Goal: Task Accomplishment & Management: Use online tool/utility

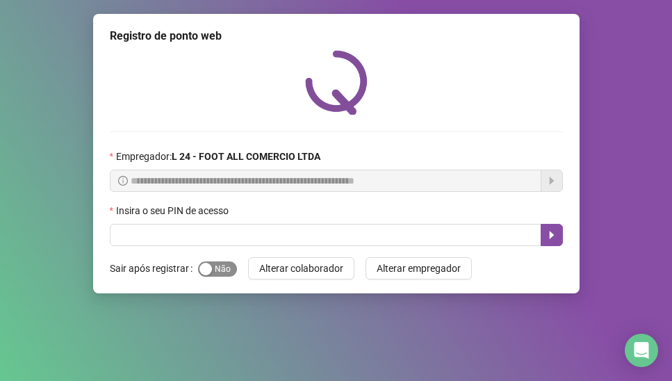
click at [216, 273] on span "Sim Não" at bounding box center [217, 268] width 39 height 15
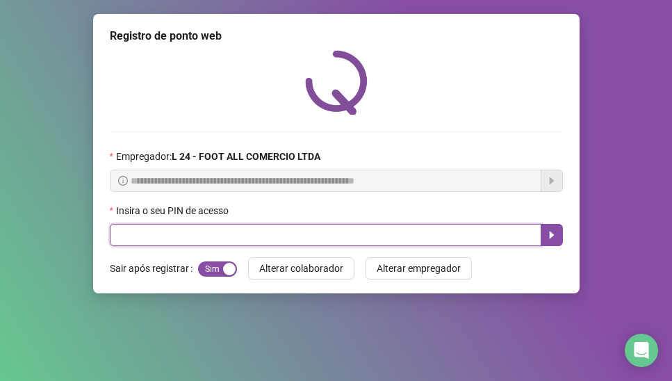
click at [216, 246] on input "text" at bounding box center [326, 235] width 432 height 22
type input "*****"
click at [554, 236] on icon "caret-right" at bounding box center [551, 234] width 11 height 11
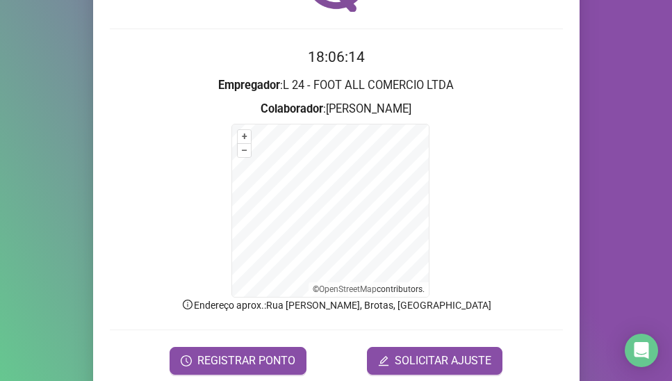
scroll to position [158, 0]
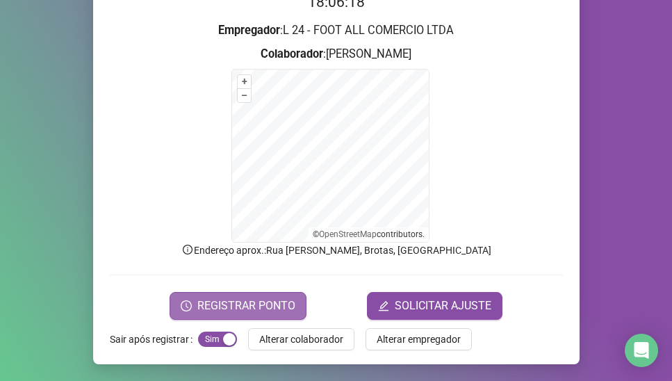
click at [242, 301] on span "REGISTRAR PONTO" at bounding box center [246, 306] width 98 height 17
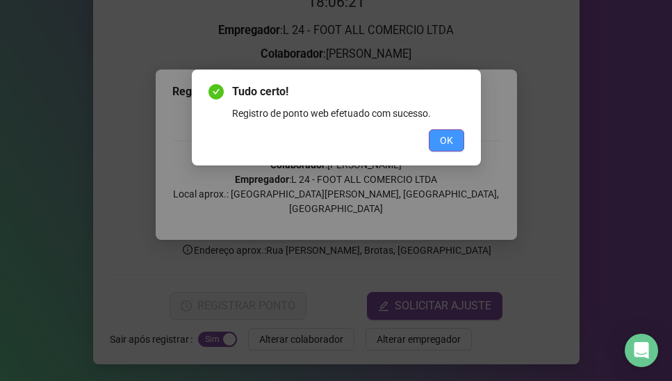
click at [450, 134] on span "OK" at bounding box center [446, 140] width 13 height 15
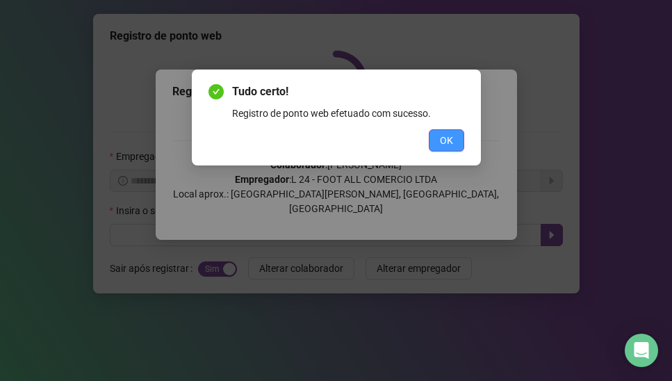
scroll to position [0, 0]
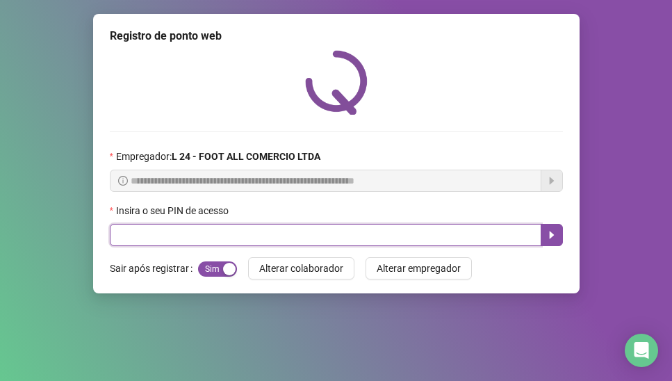
click at [181, 229] on input "text" at bounding box center [326, 235] width 432 height 22
type input "*****"
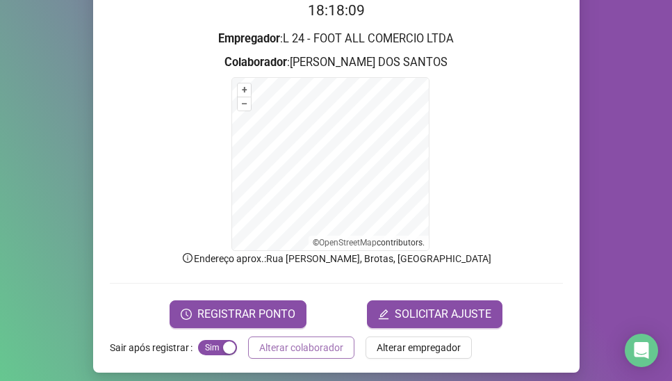
scroll to position [158, 0]
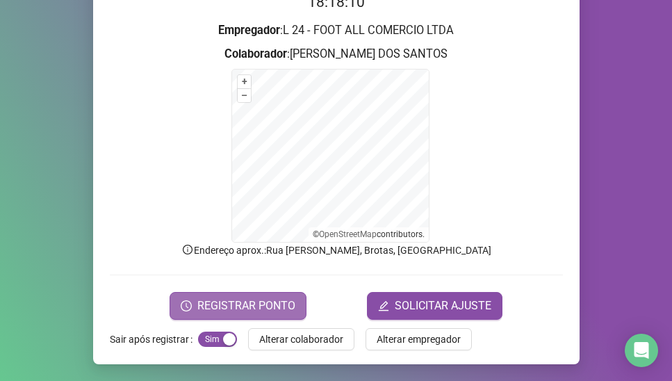
click at [261, 310] on span "REGISTRAR PONTO" at bounding box center [246, 306] width 98 height 17
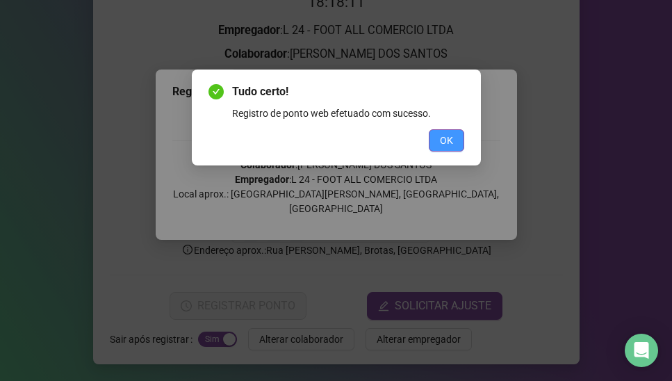
click at [442, 147] on span "OK" at bounding box center [446, 140] width 13 height 15
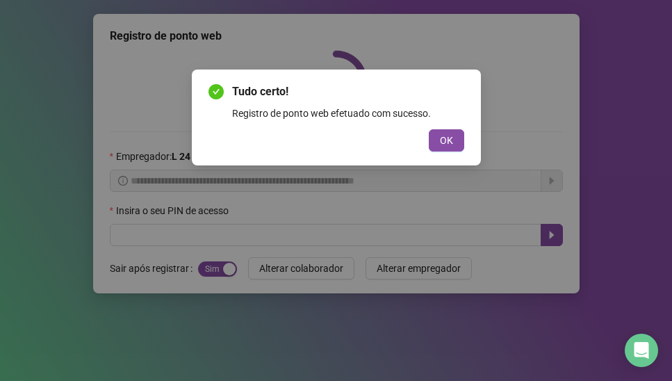
scroll to position [0, 0]
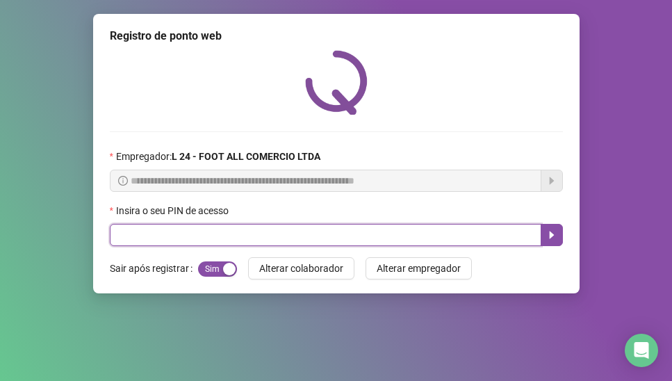
click at [146, 237] on input "text" at bounding box center [326, 235] width 432 height 22
type input "*****"
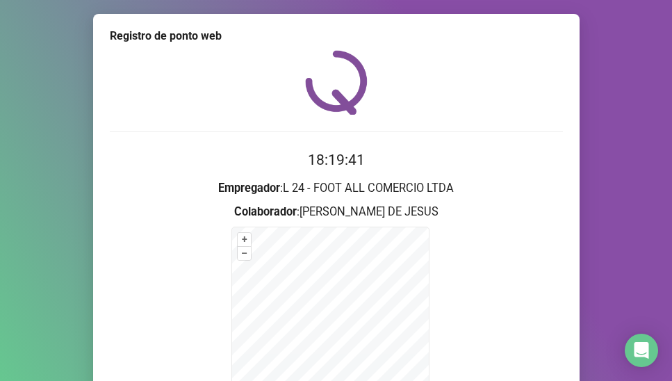
scroll to position [158, 0]
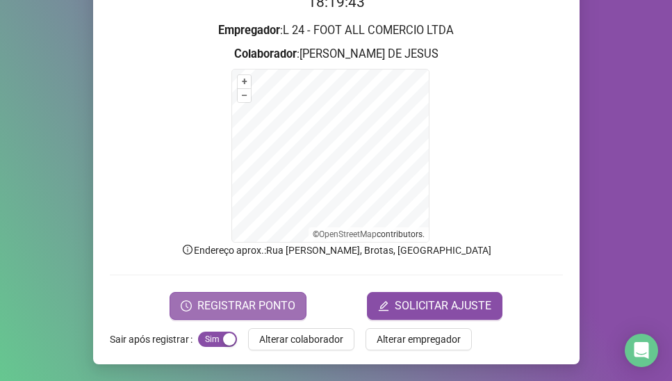
click at [263, 305] on span "REGISTRAR PONTO" at bounding box center [246, 306] width 98 height 17
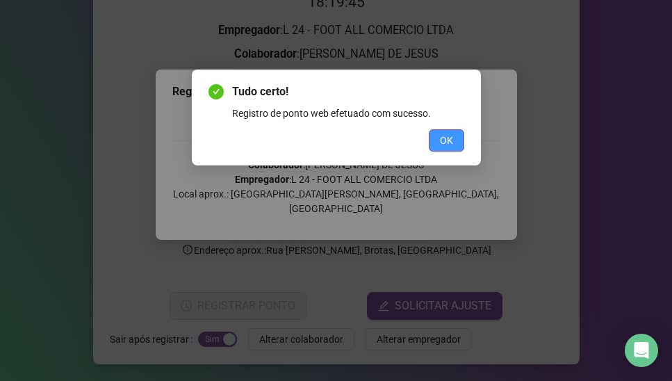
click at [447, 138] on span "OK" at bounding box center [446, 140] width 13 height 15
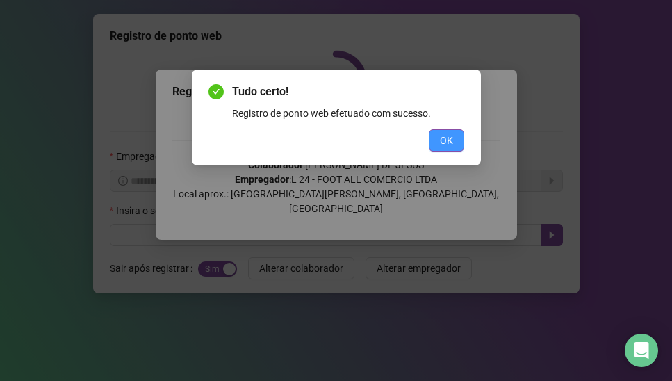
scroll to position [0, 0]
